Goal: Find specific page/section: Find specific page/section

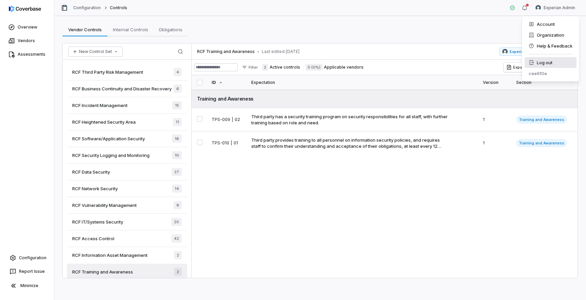
scroll to position [26, 0]
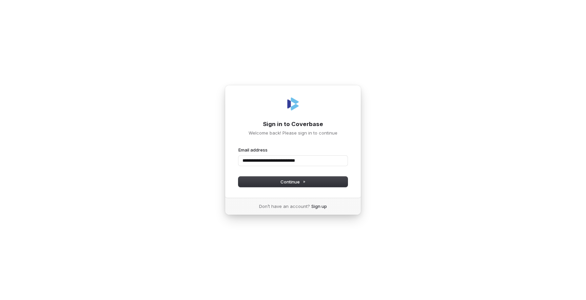
type input "**********"
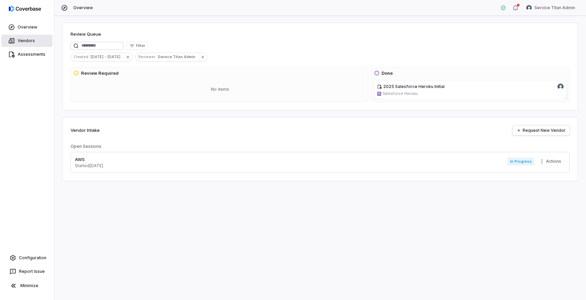
click at [33, 42] on link "Vendors" at bounding box center [26, 41] width 51 height 12
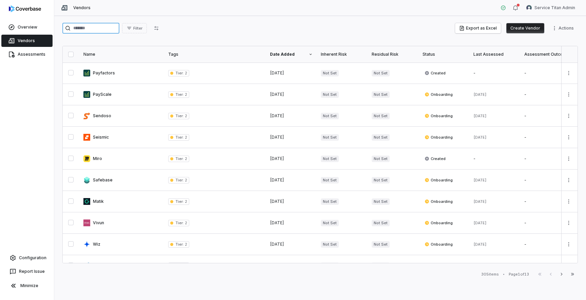
click at [107, 31] on input "search" at bounding box center [90, 28] width 57 height 11
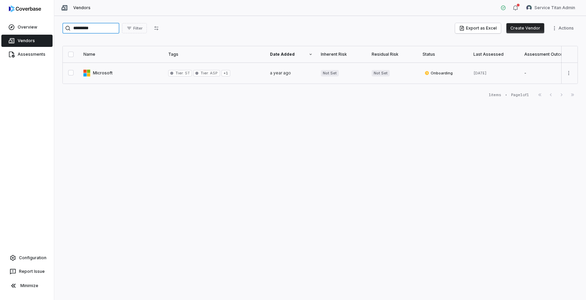
type input "*********"
click at [118, 74] on link at bounding box center [121, 72] width 85 height 21
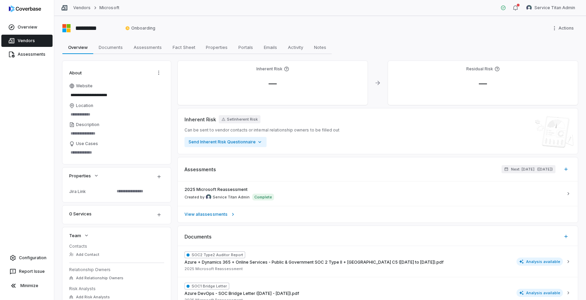
click at [21, 36] on link "Vendors" at bounding box center [26, 41] width 51 height 12
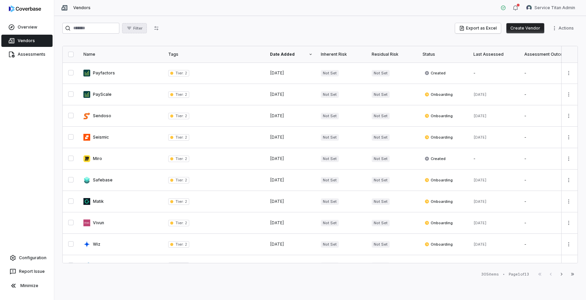
click at [142, 28] on span "Filter" at bounding box center [137, 28] width 9 height 5
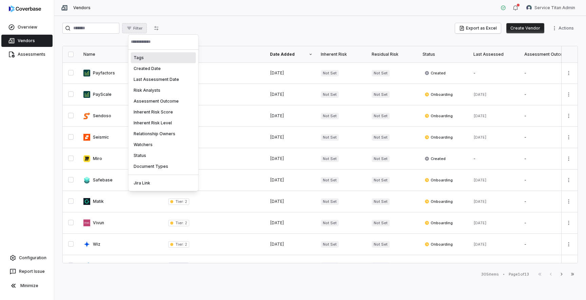
click at [149, 60] on div "Tags" at bounding box center [163, 57] width 65 height 11
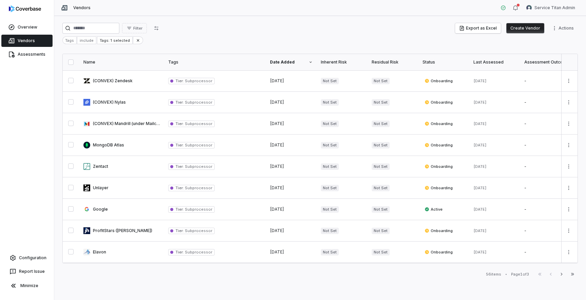
click at [258, 26] on html "Overview Vendors Assessments Configuration Report Issue Minimize Vendors Servic…" at bounding box center [293, 150] width 586 height 300
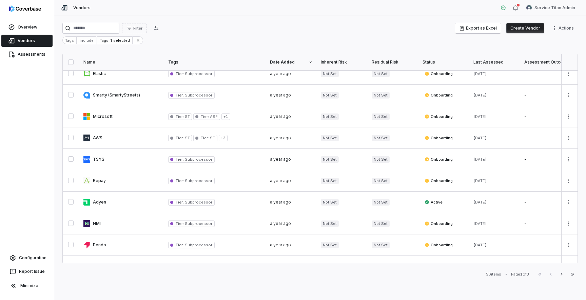
scroll to position [342, 0]
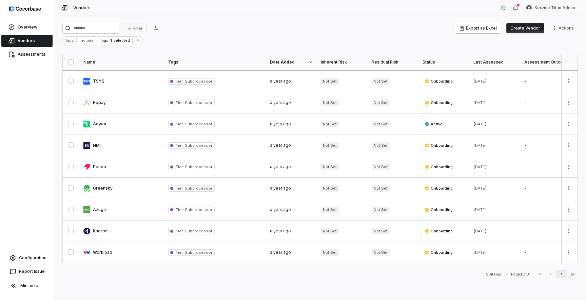
click at [563, 274] on icon "button" at bounding box center [561, 273] width 5 height 5
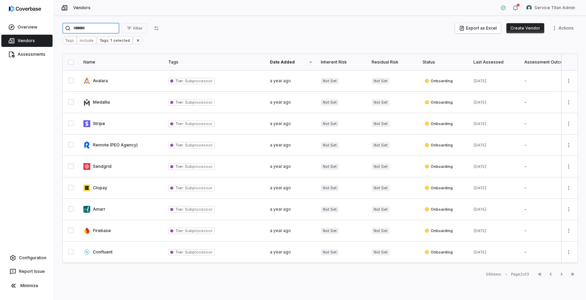
click at [109, 28] on input "search" at bounding box center [90, 28] width 57 height 11
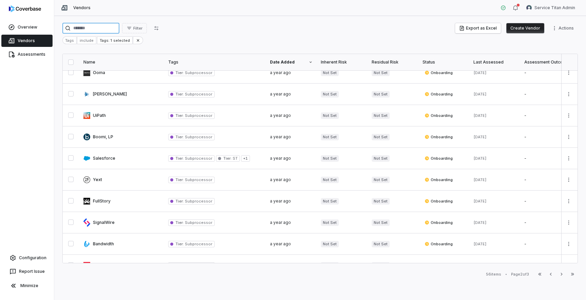
scroll to position [342, 0]
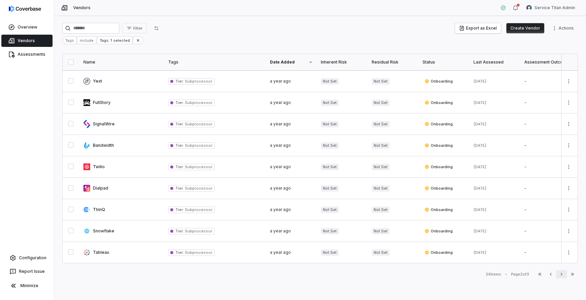
click at [560, 273] on icon "button" at bounding box center [561, 273] width 5 height 5
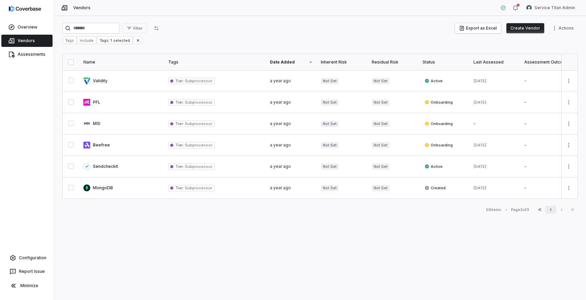
click at [551, 211] on icon "button" at bounding box center [550, 209] width 5 height 5
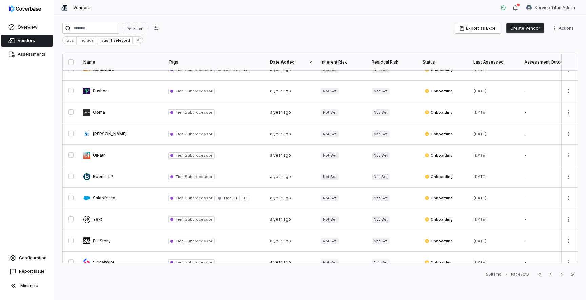
scroll to position [211, 0]
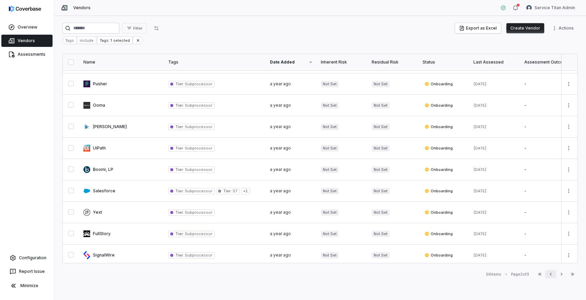
click at [553, 274] on icon "button" at bounding box center [550, 273] width 5 height 5
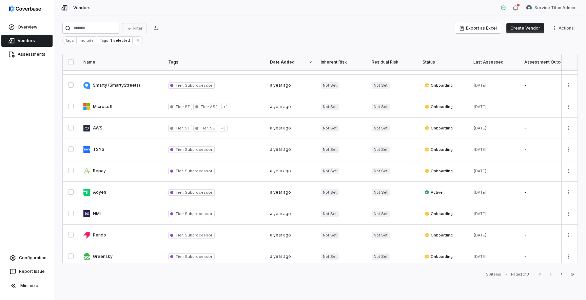
scroll to position [233, 0]
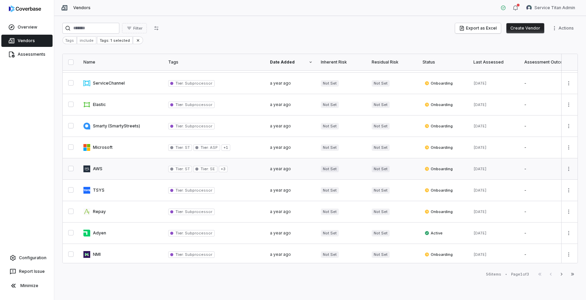
click at [184, 168] on span "ST" at bounding box center [187, 168] width 6 height 5
click at [136, 41] on icon at bounding box center [138, 40] width 5 height 5
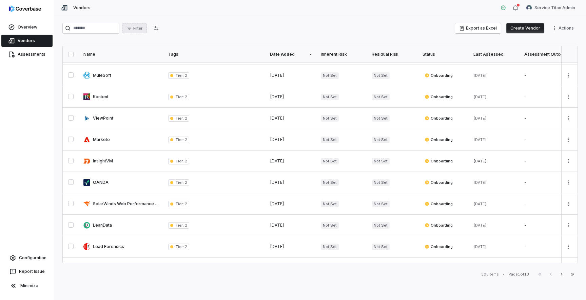
click at [143, 31] on button "Filter" at bounding box center [134, 28] width 25 height 10
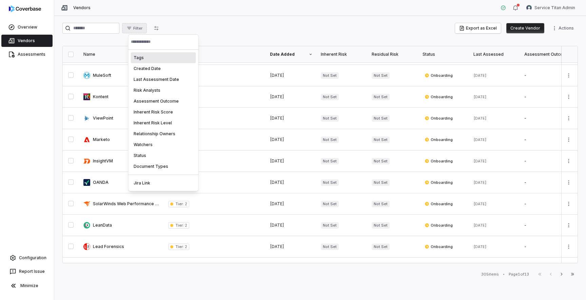
click at [142, 60] on div "Tags" at bounding box center [163, 57] width 65 height 11
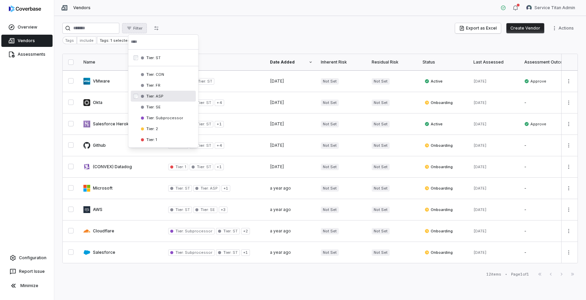
scroll to position [64, 0]
click at [230, 41] on html "Overview Vendors Assessments Configuration Report Issue Minimize Vendors Servic…" at bounding box center [293, 150] width 586 height 300
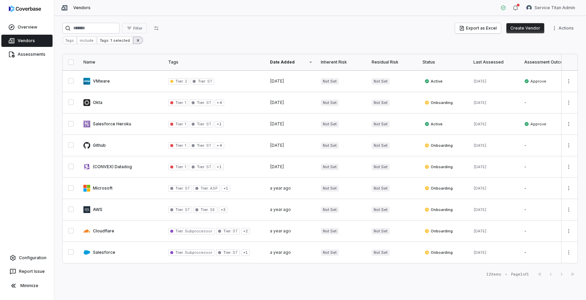
click at [135, 43] on button at bounding box center [138, 40] width 10 height 8
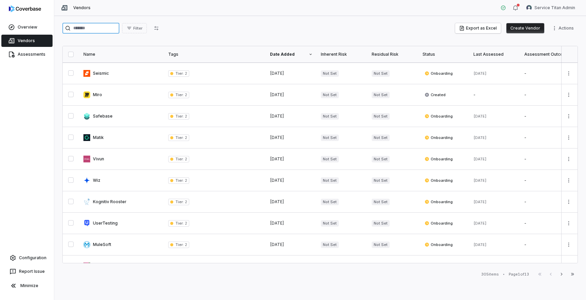
click at [106, 30] on input "search" at bounding box center [90, 28] width 57 height 11
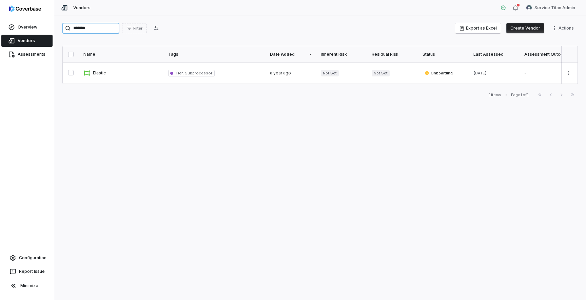
type input "*******"
click at [107, 30] on input "*******" at bounding box center [90, 28] width 57 height 11
